Goal: Go to known website: Access a specific website the user already knows

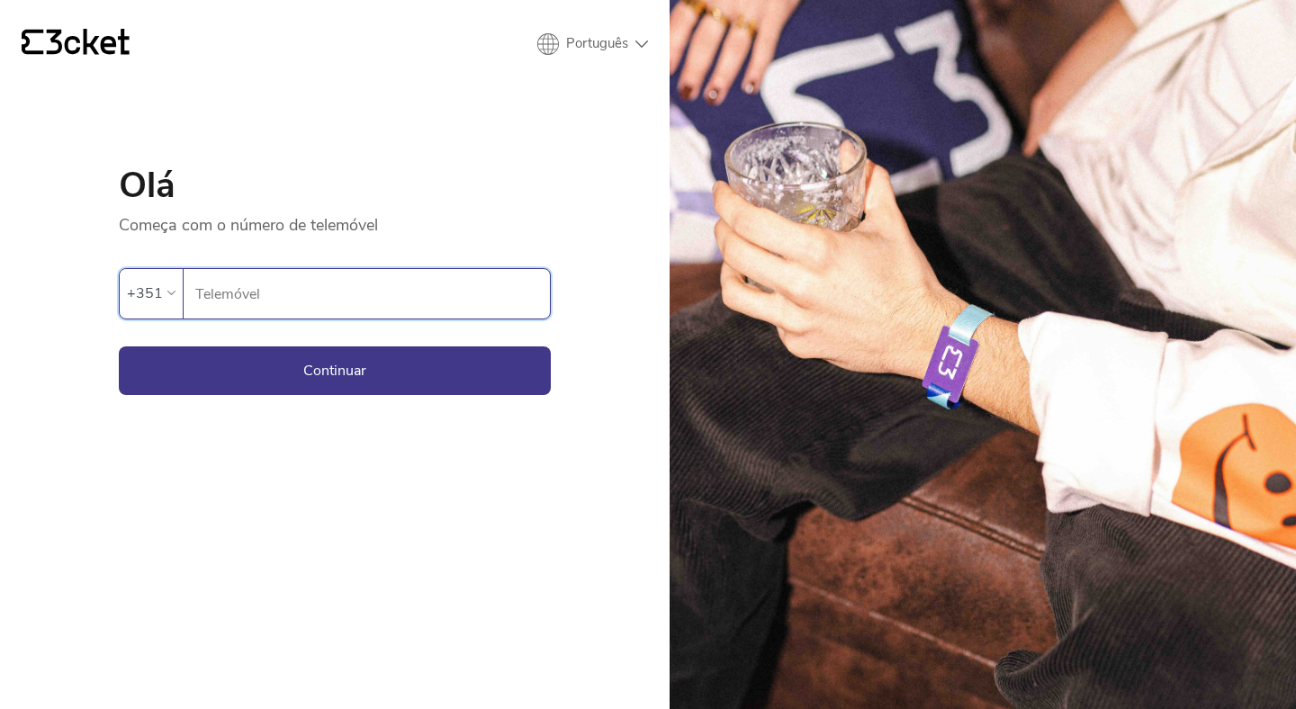
type input "914015447"
click at [328, 371] on button "Continuar" at bounding box center [335, 370] width 432 height 49
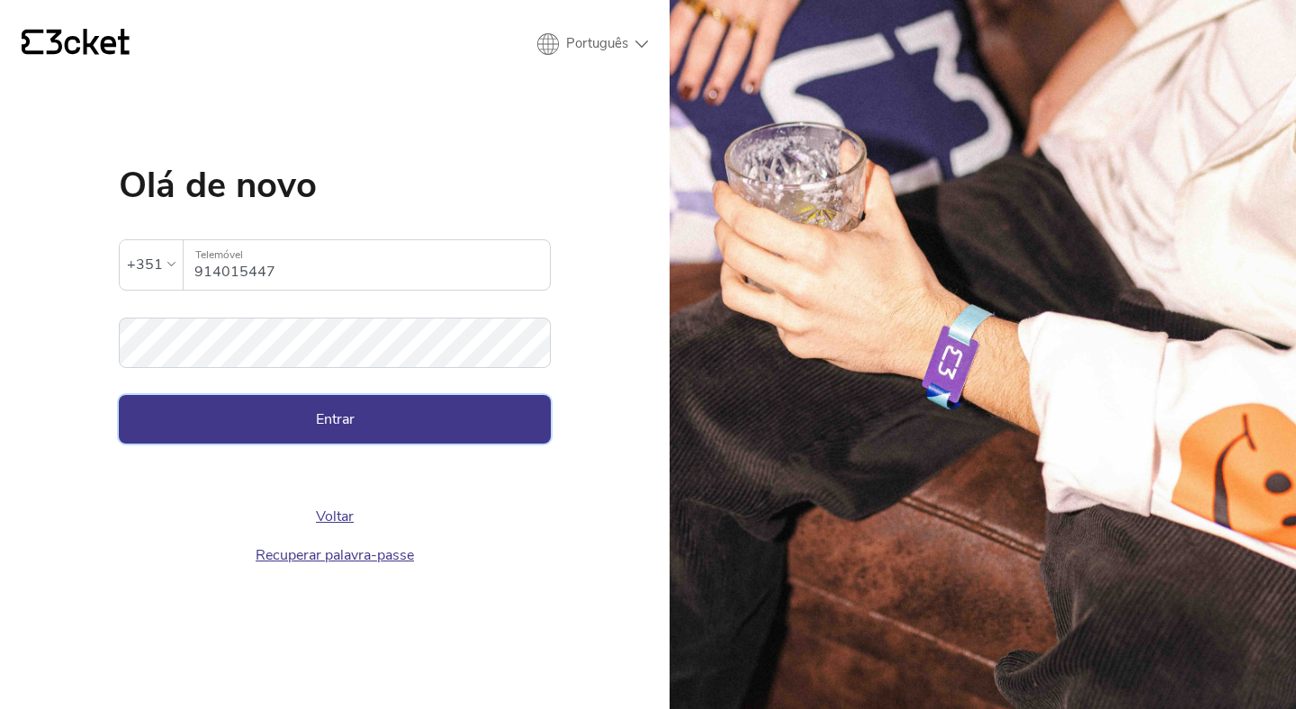
click at [362, 420] on button "Entrar" at bounding box center [335, 419] width 432 height 49
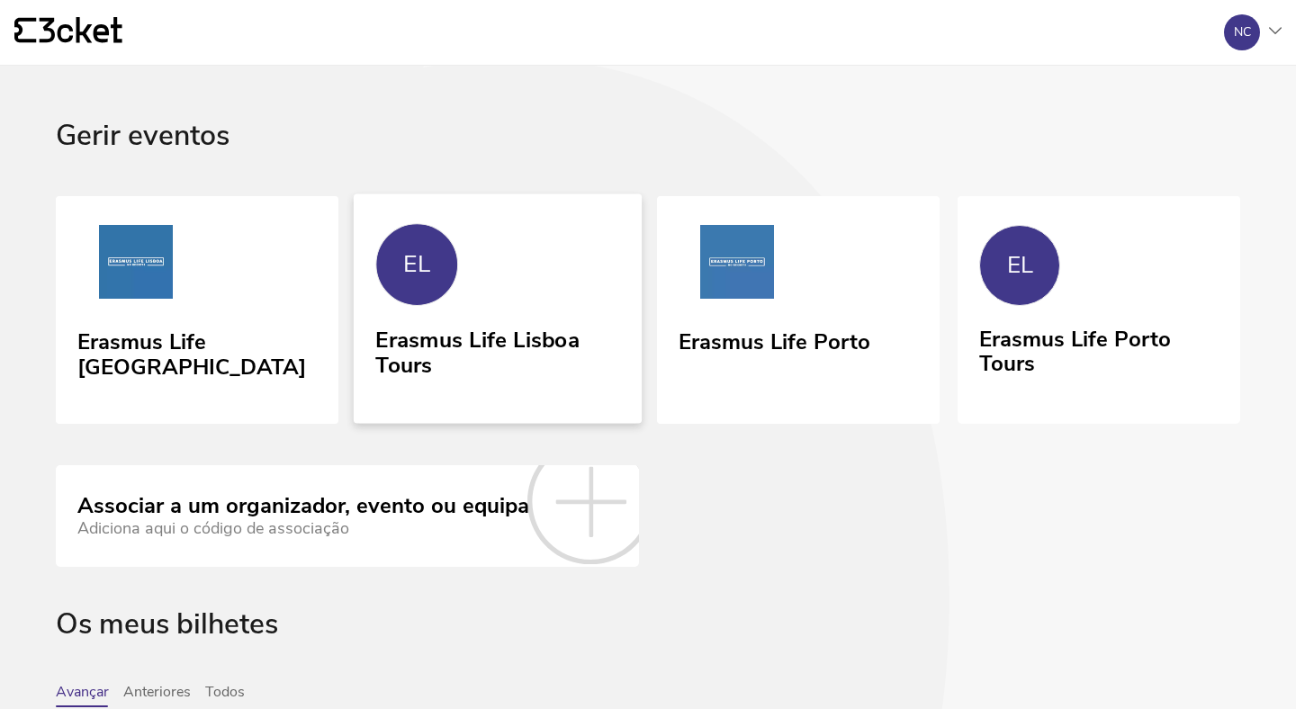
click at [466, 283] on link "EL Erasmus Life Lisboa Tours" at bounding box center [498, 307] width 288 height 229
